Goal: Navigation & Orientation: Find specific page/section

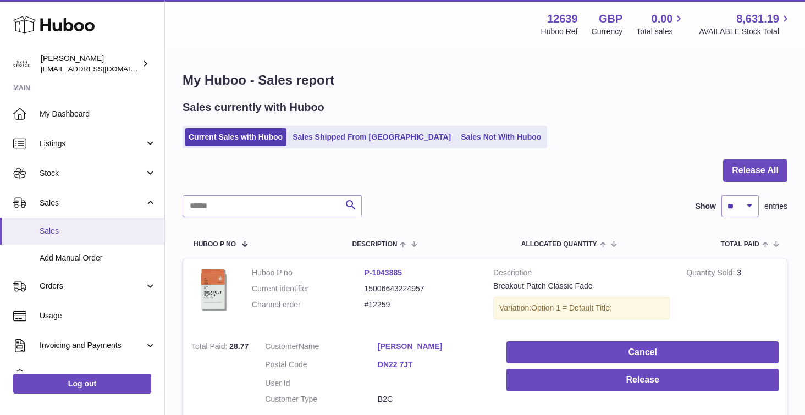
click at [81, 233] on span "Sales" at bounding box center [98, 231] width 117 height 10
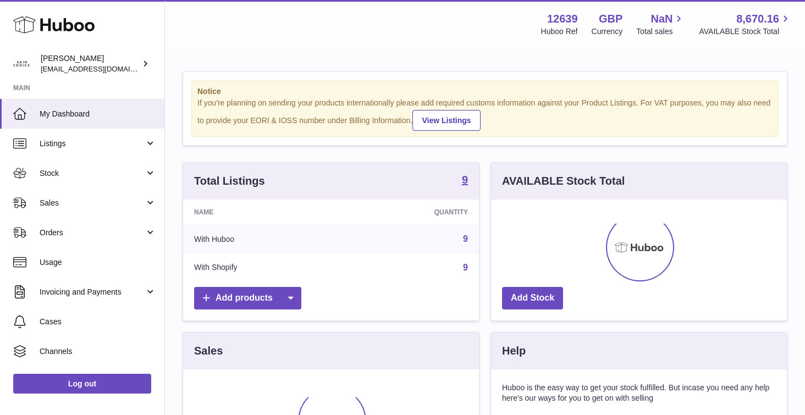
click at [105, 120] on link "My Dashboard" at bounding box center [82, 114] width 164 height 30
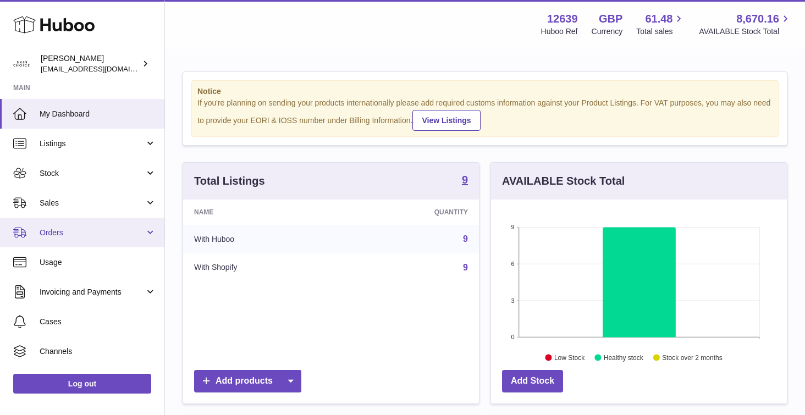
click at [98, 229] on span "Orders" at bounding box center [92, 233] width 105 height 10
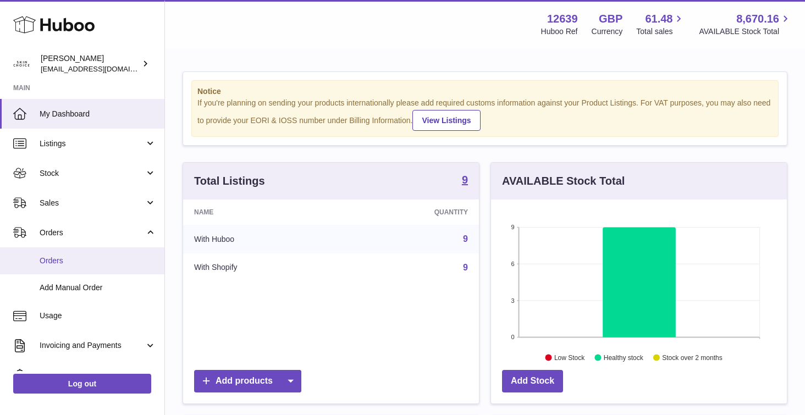
click at [95, 260] on span "Orders" at bounding box center [98, 261] width 117 height 10
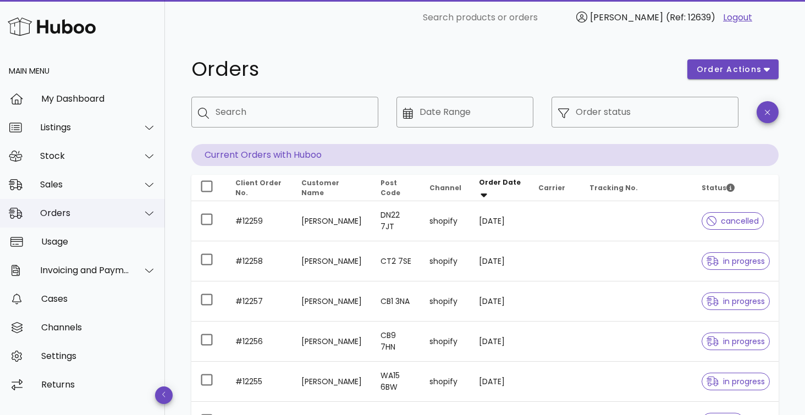
scroll to position [2, 0]
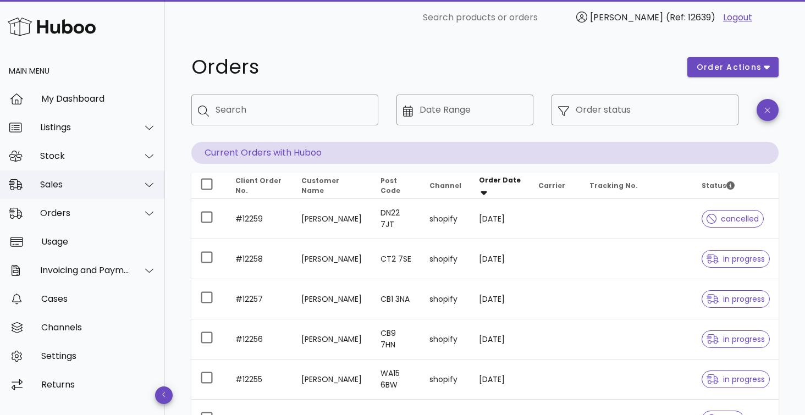
click at [96, 180] on div "Sales" at bounding box center [85, 184] width 90 height 10
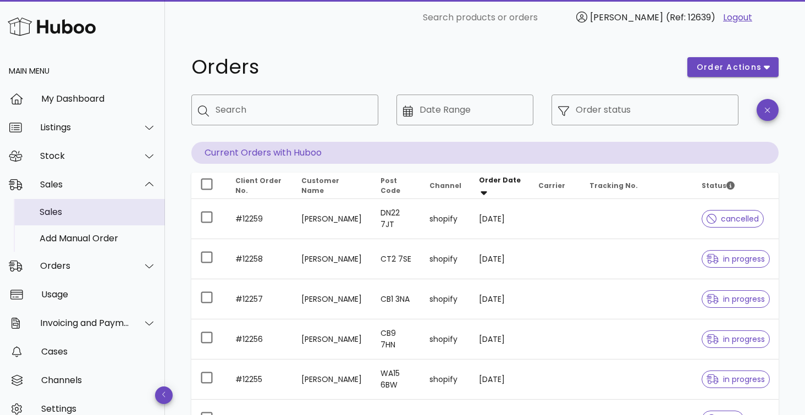
click at [92, 208] on div "Sales" at bounding box center [98, 212] width 117 height 10
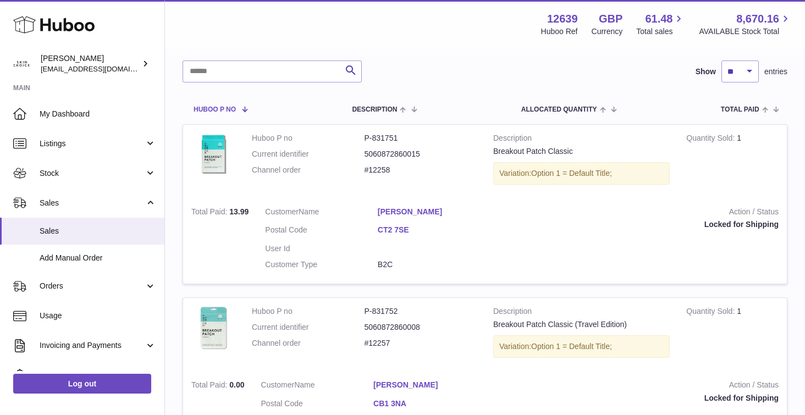
scroll to position [74, 0]
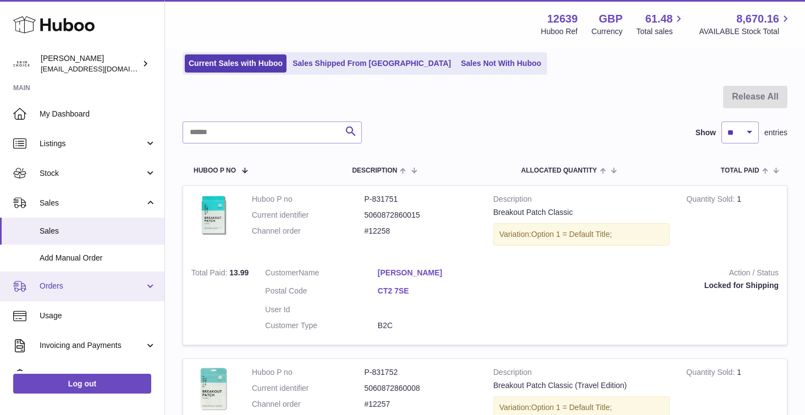
click at [108, 292] on link "Orders" at bounding box center [82, 287] width 164 height 30
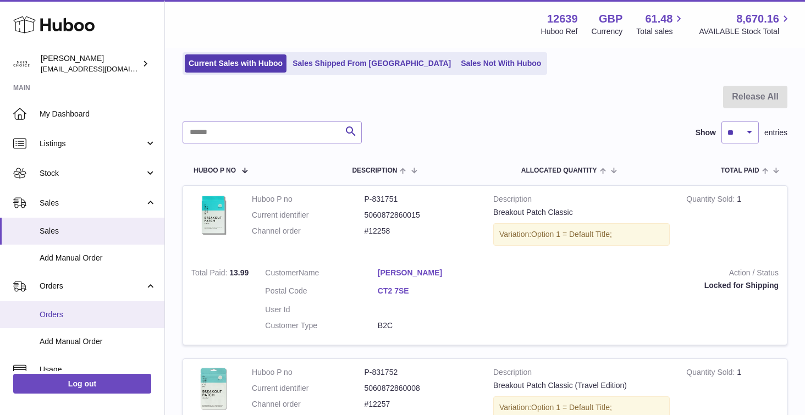
click at [108, 309] on span "Orders" at bounding box center [98, 314] width 117 height 10
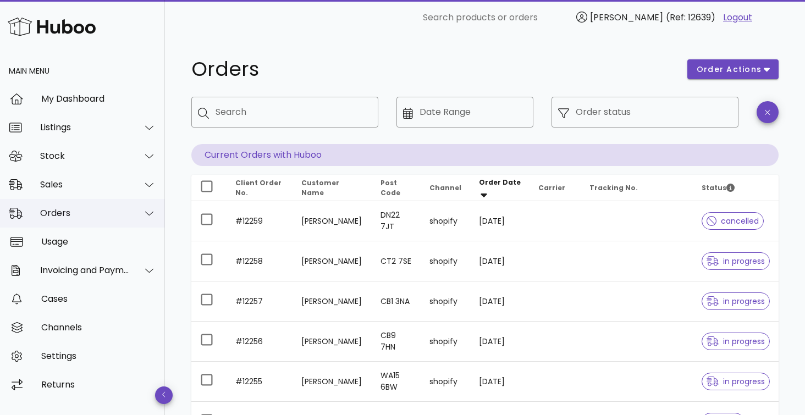
click at [136, 211] on div at bounding box center [143, 213] width 26 height 27
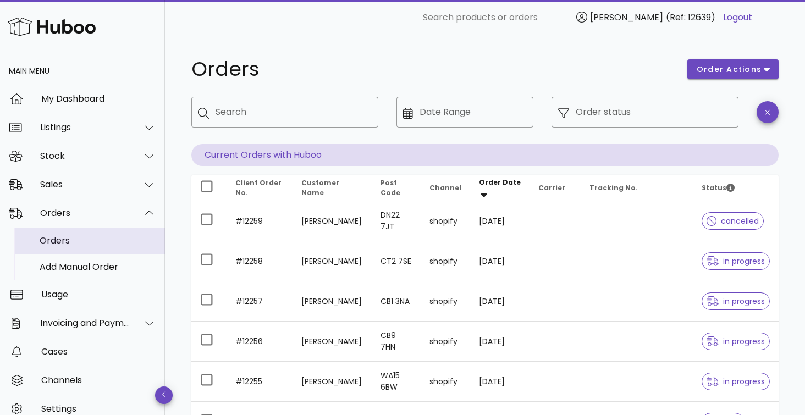
click at [131, 233] on div "Orders" at bounding box center [98, 241] width 117 height 24
